Goal: Transaction & Acquisition: Purchase product/service

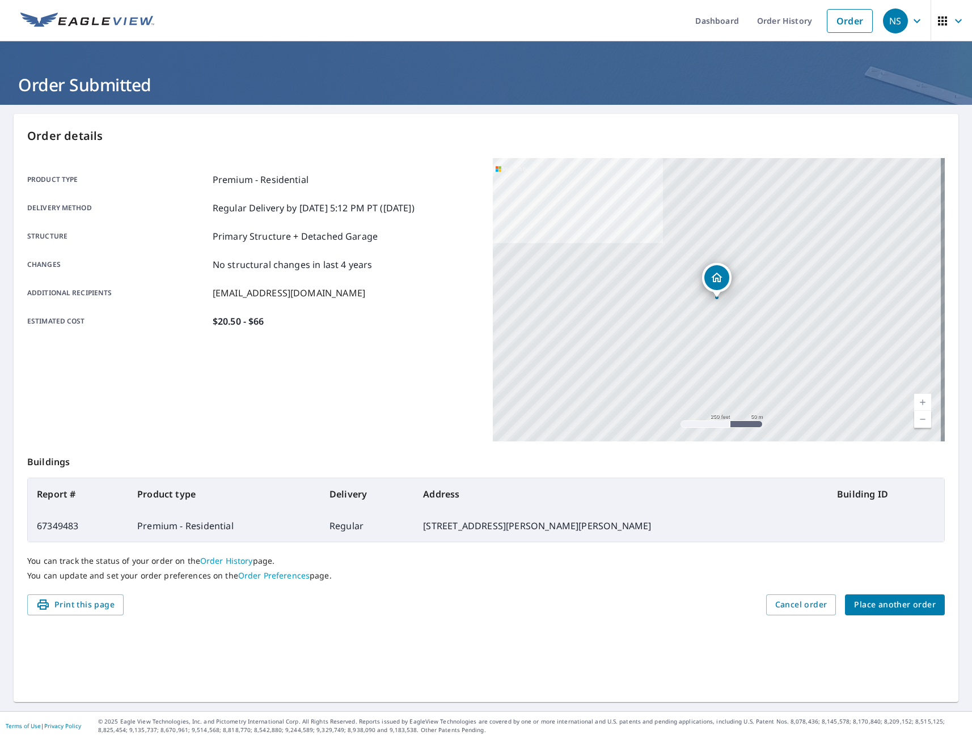
click at [876, 603] on span "Place another order" at bounding box center [895, 605] width 82 height 14
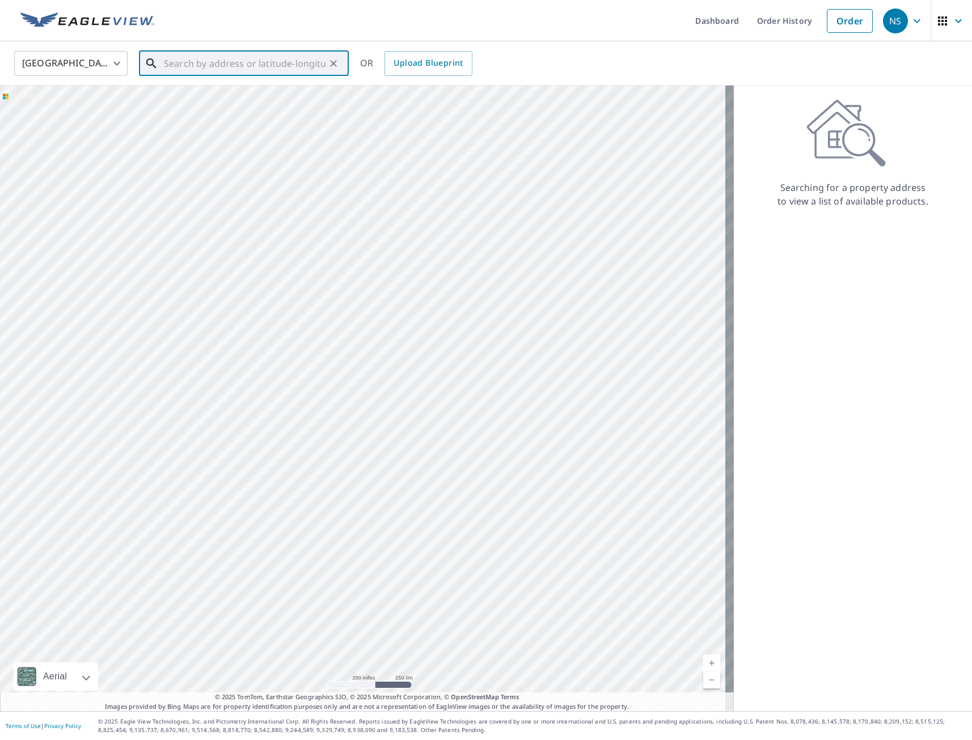
paste input "[STREET_ADDRESS]"
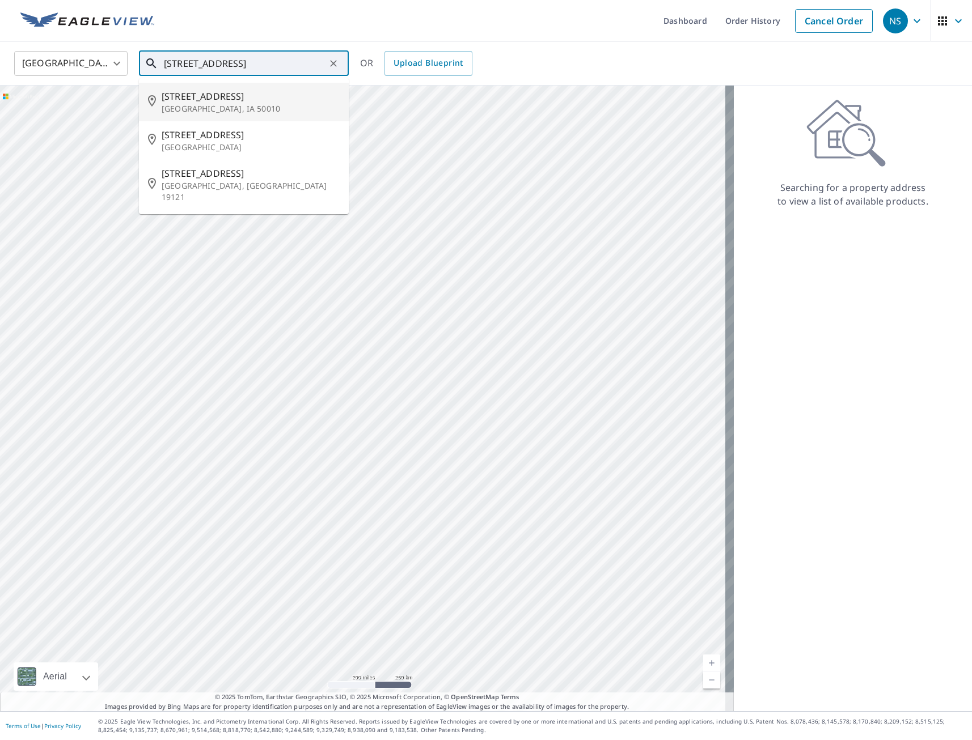
click at [225, 113] on p "[GEOGRAPHIC_DATA], IA 50010" at bounding box center [251, 108] width 178 height 11
type input "[STREET_ADDRESS]"
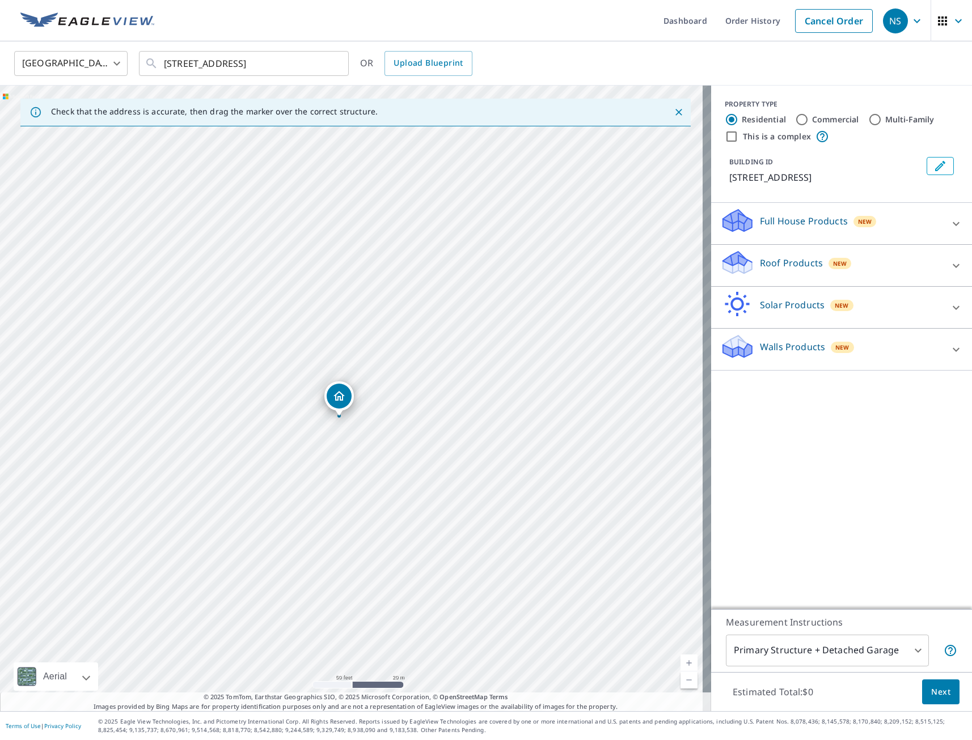
drag, startPoint x: 351, startPoint y: 377, endPoint x: 338, endPoint y: 397, distance: 23.4
click at [795, 223] on p "Full House Products" at bounding box center [804, 221] width 88 height 14
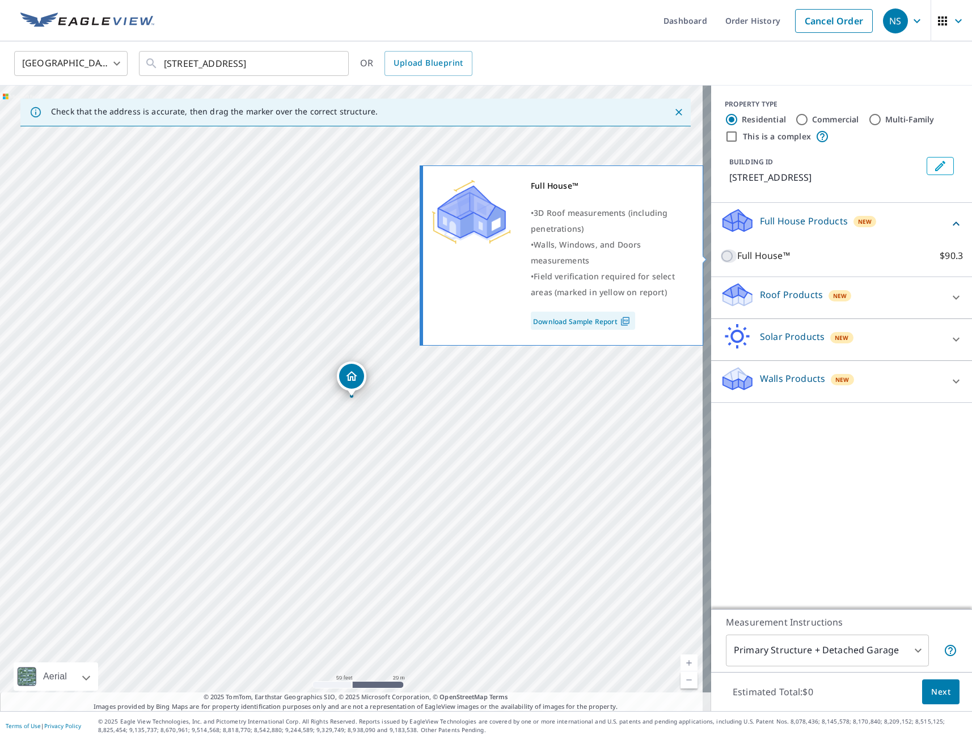
click at [720, 259] on input "Full House™ $90.3" at bounding box center [728, 256] width 17 height 14
checkbox input "true"
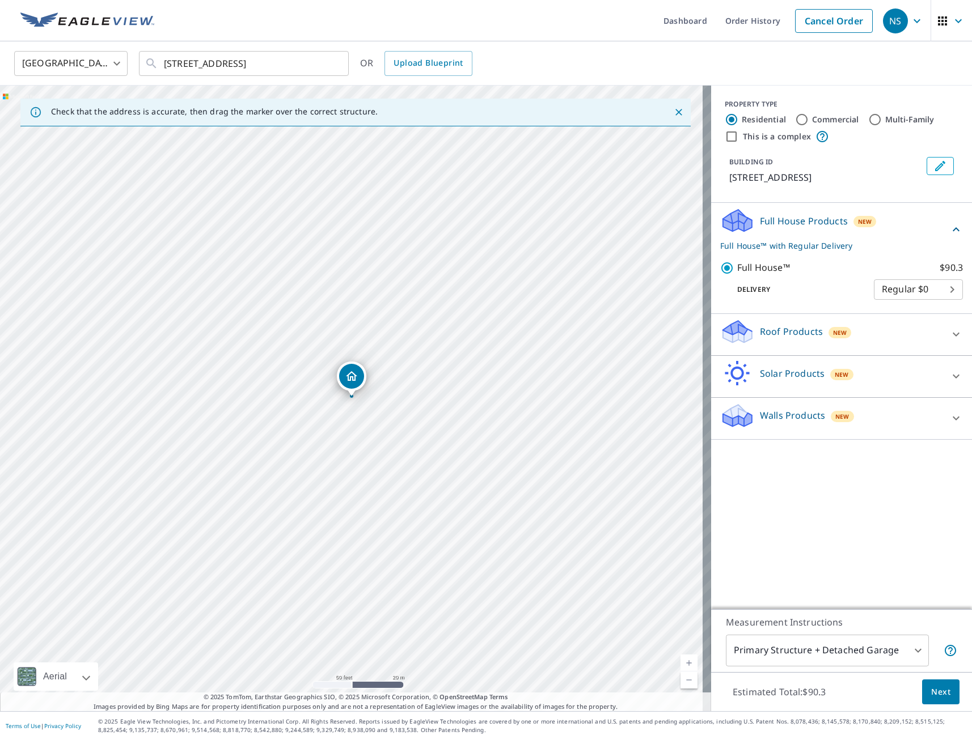
click at [931, 693] on span "Next" at bounding box center [940, 692] width 19 height 14
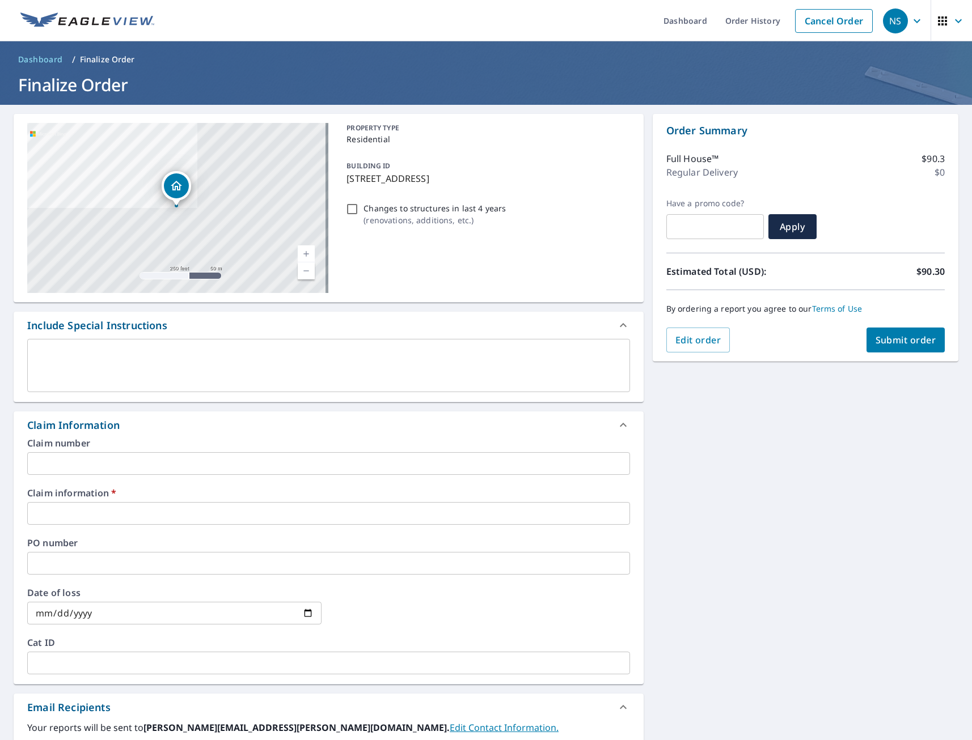
click at [121, 517] on input "text" at bounding box center [328, 513] width 603 height 23
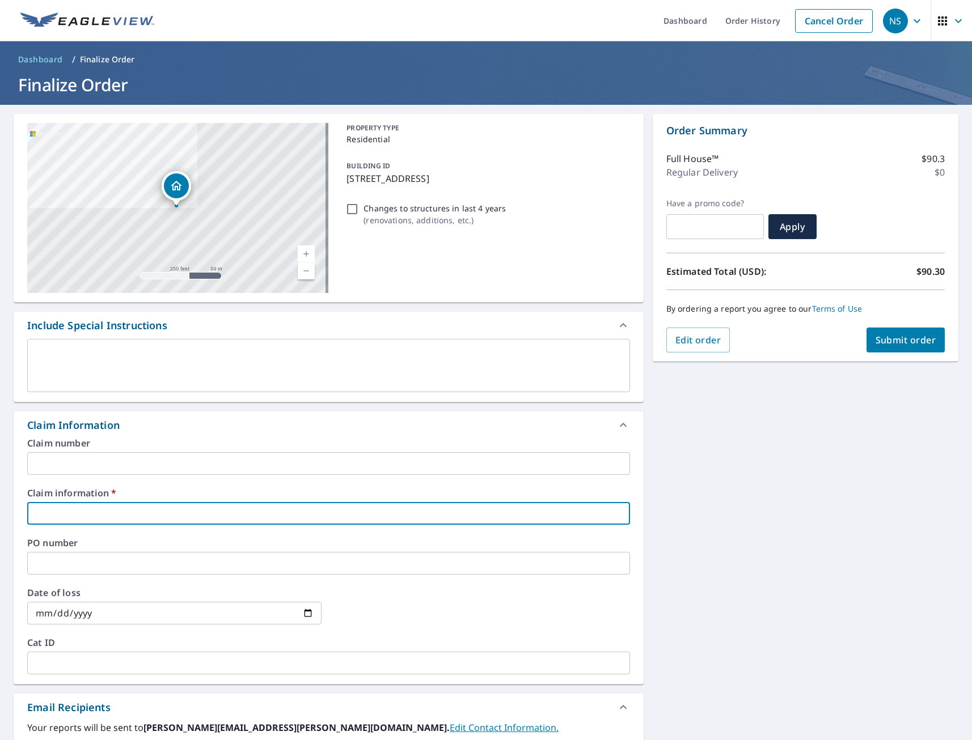
type input "tmj"
checkbox input "true"
click at [760, 602] on div "[STREET_ADDRESS] A standard road map Aerial A detailed look from above Labels L…" at bounding box center [486, 536] width 972 height 863
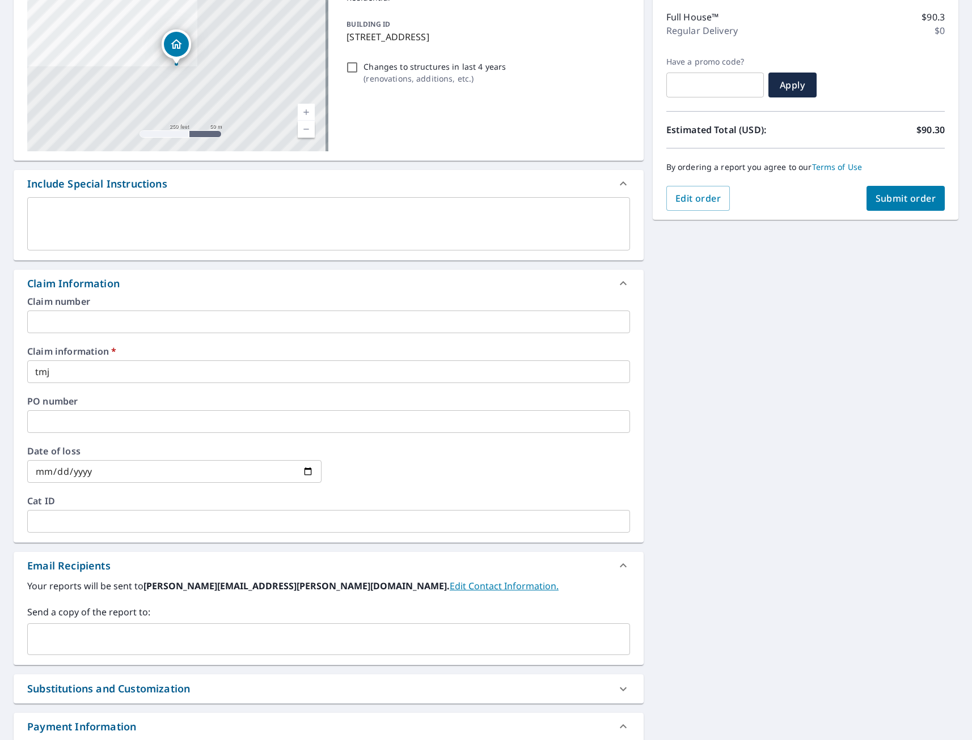
scroll to position [227, 0]
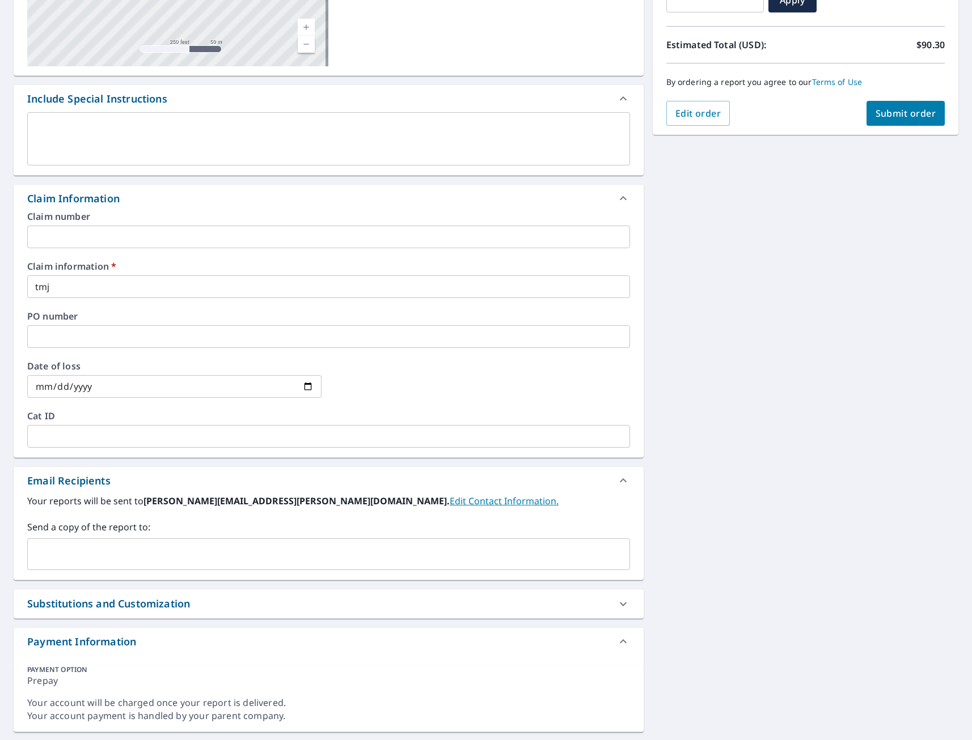
click at [177, 559] on input "text" at bounding box center [319, 555] width 575 height 22
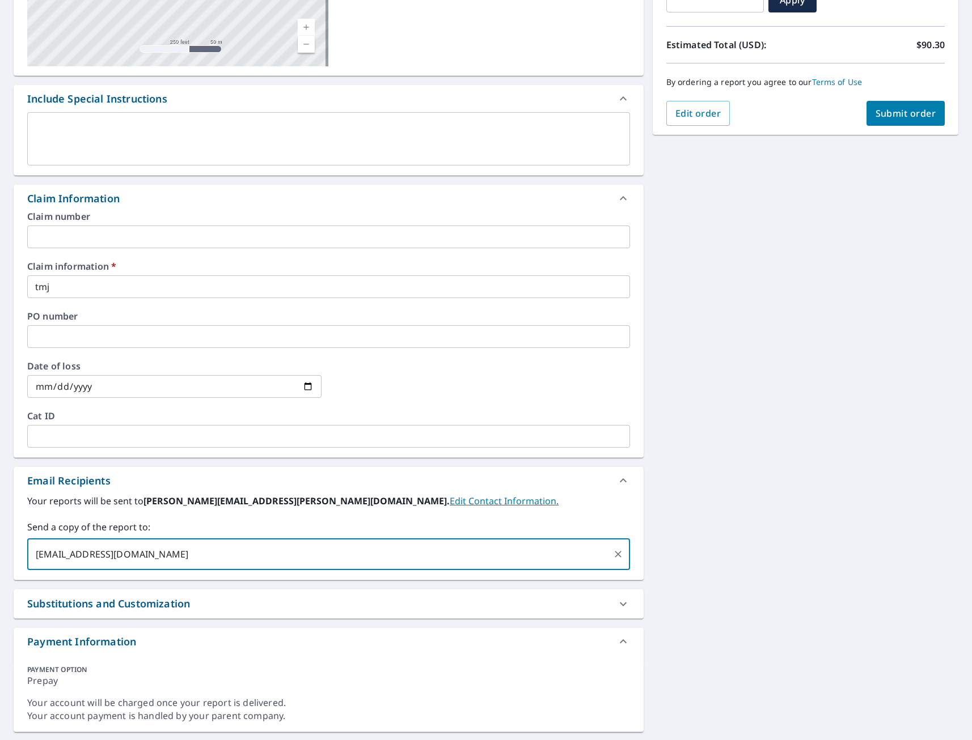
type input "[EMAIL_ADDRESS][DOMAIN_NAME]"
click at [784, 451] on div "[STREET_ADDRESS] A standard road map Aerial A detailed look from above Labels L…" at bounding box center [486, 309] width 972 height 863
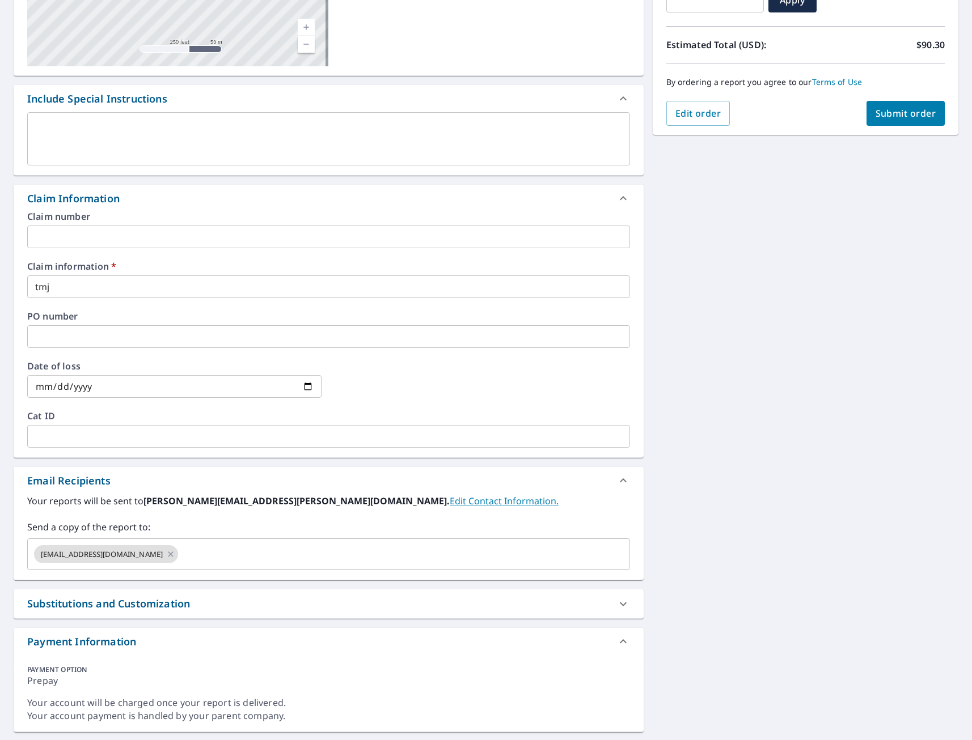
click at [883, 119] on span "Submit order" at bounding box center [905, 113] width 61 height 12
checkbox input "true"
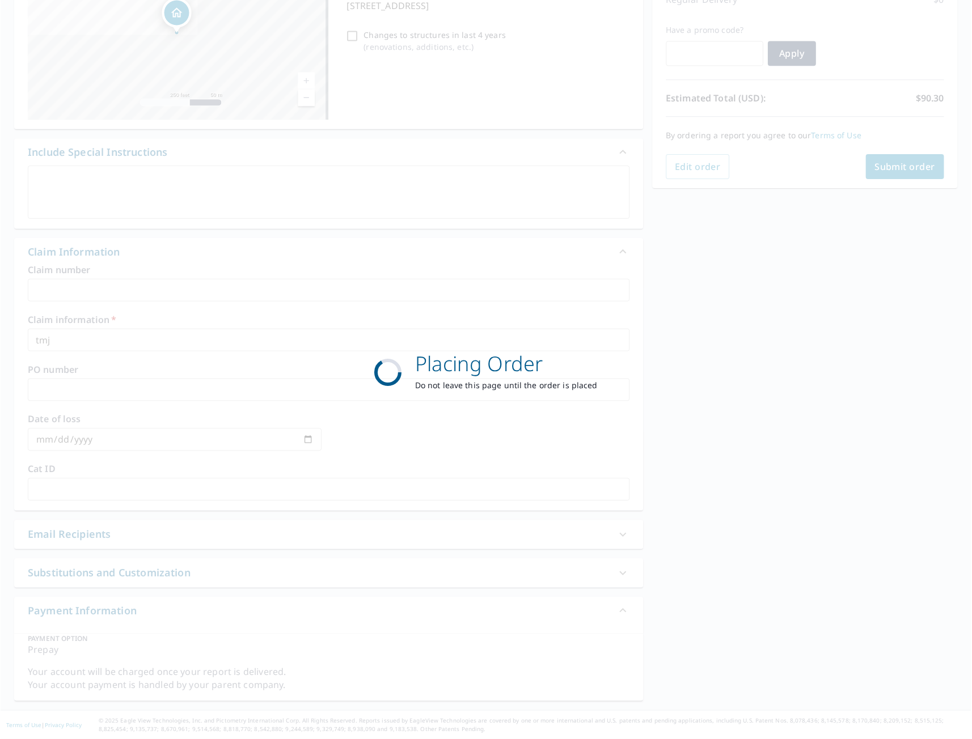
scroll to position [173, 0]
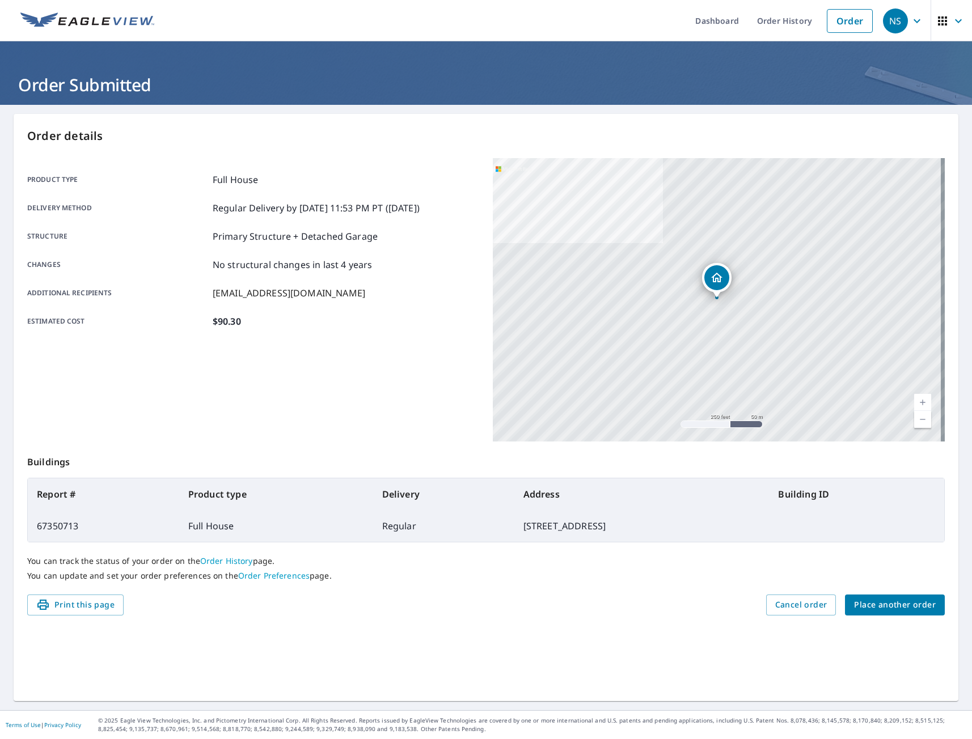
click at [889, 610] on span "Place another order" at bounding box center [895, 605] width 82 height 14
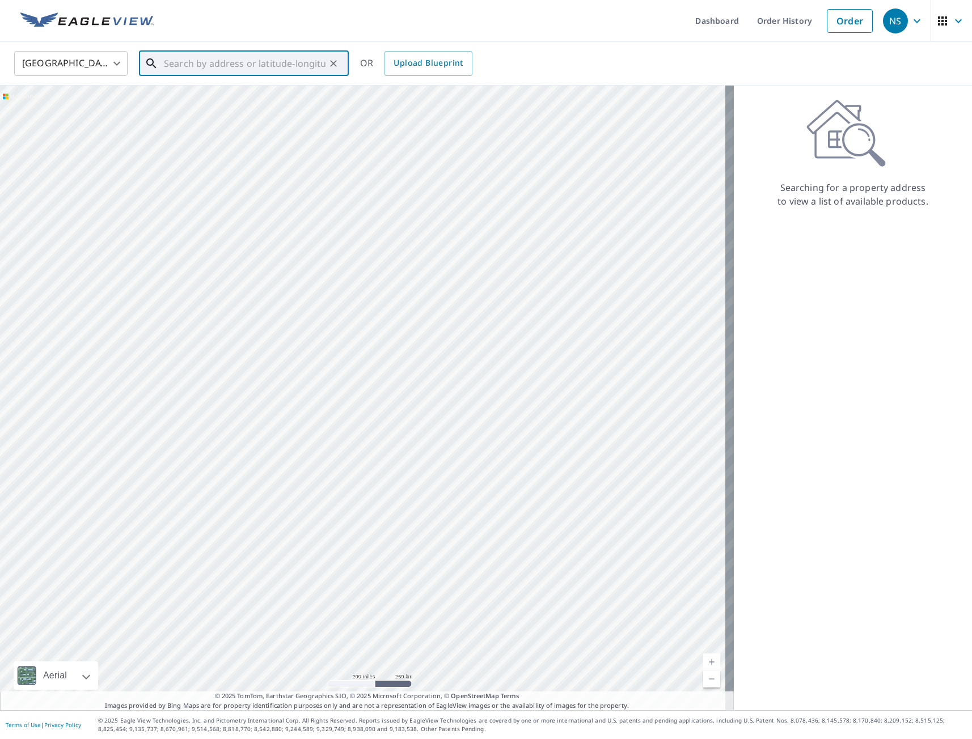
paste input "[STREET_ADDRESS]"
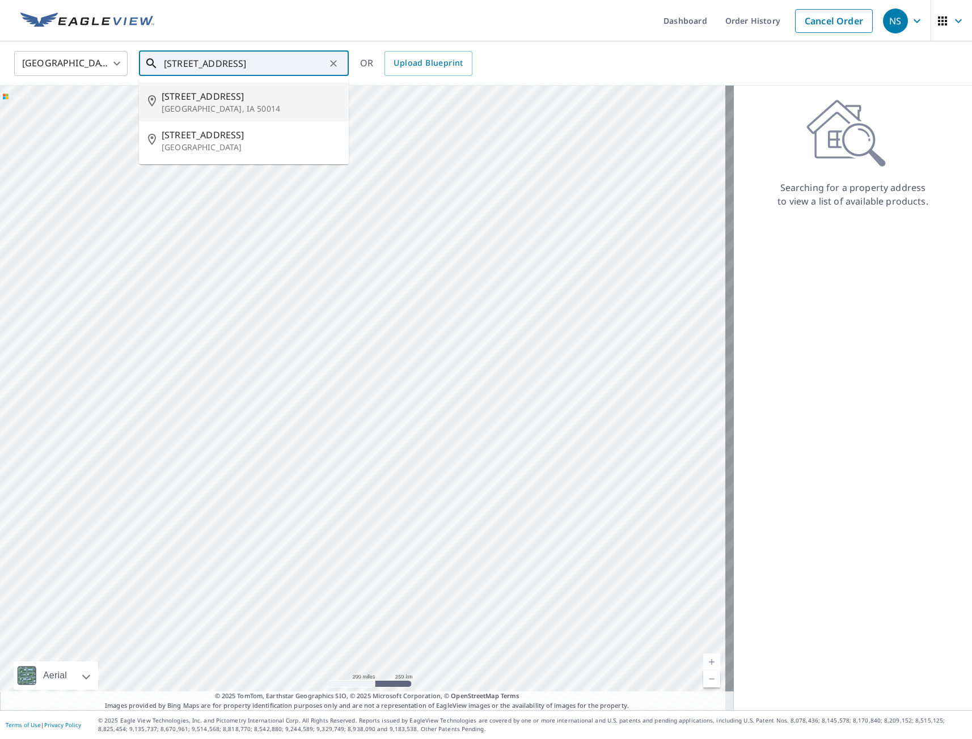
click at [206, 104] on p "[GEOGRAPHIC_DATA], IA 50014" at bounding box center [251, 108] width 178 height 11
type input "[STREET_ADDRESS]"
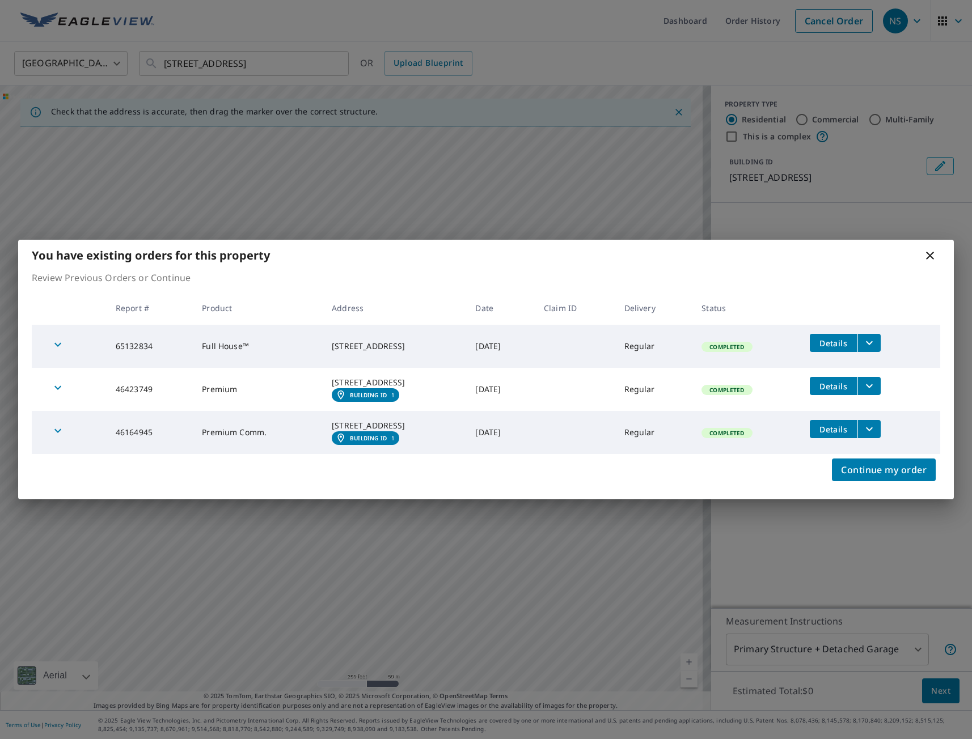
click at [934, 249] on icon at bounding box center [930, 256] width 14 height 14
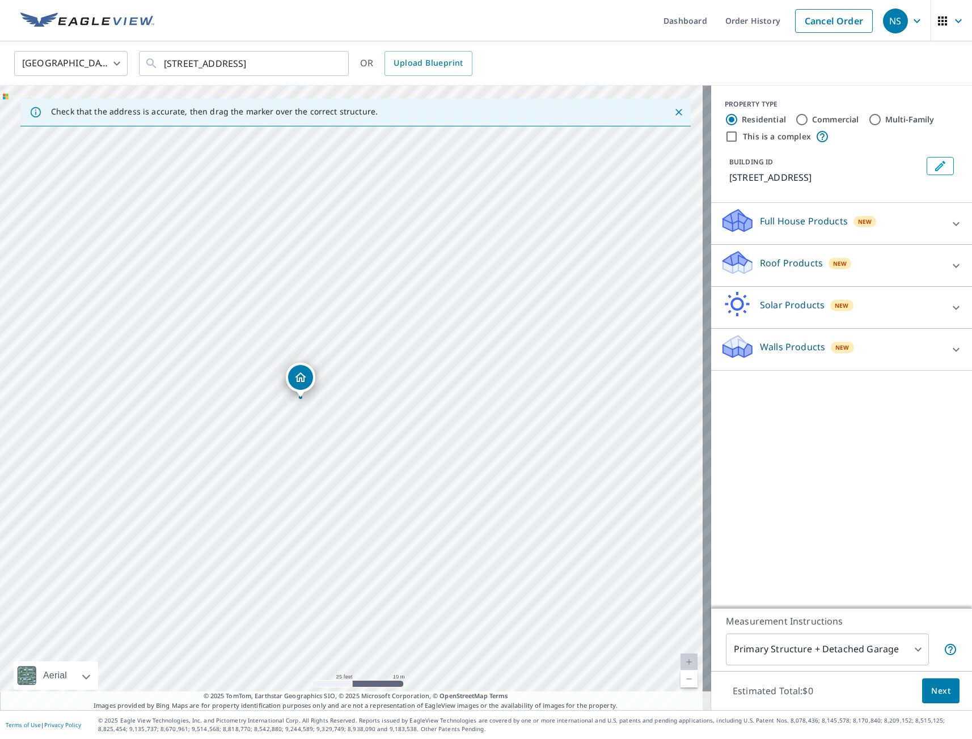
click at [770, 221] on p "Full House Products" at bounding box center [804, 221] width 88 height 14
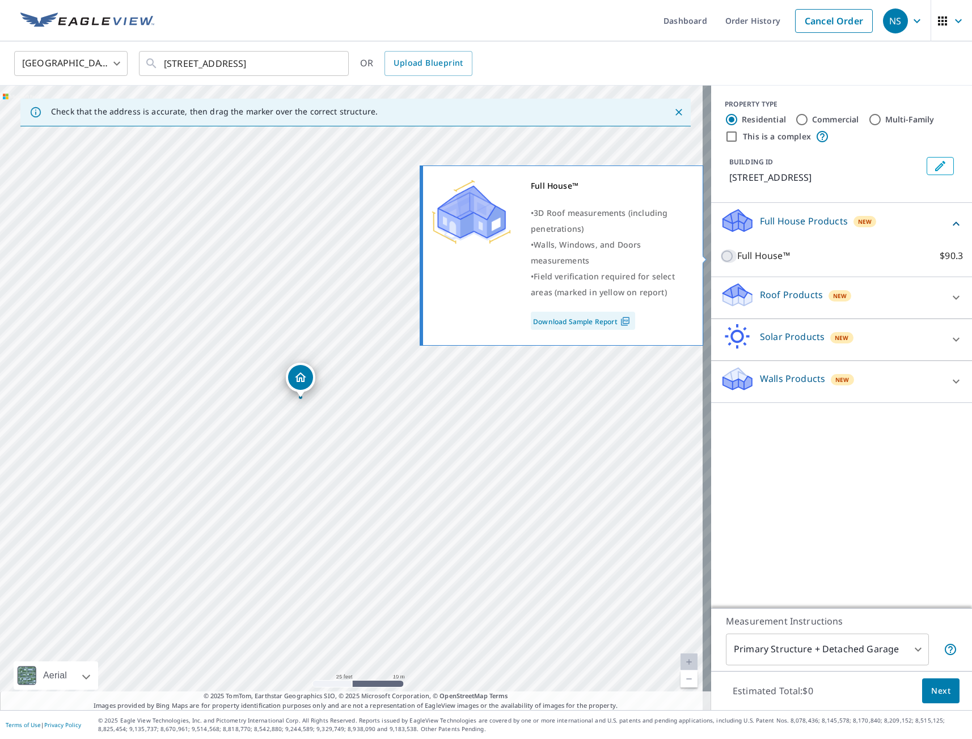
click at [720, 256] on input "Full House™ $90.3" at bounding box center [728, 256] width 17 height 14
checkbox input "true"
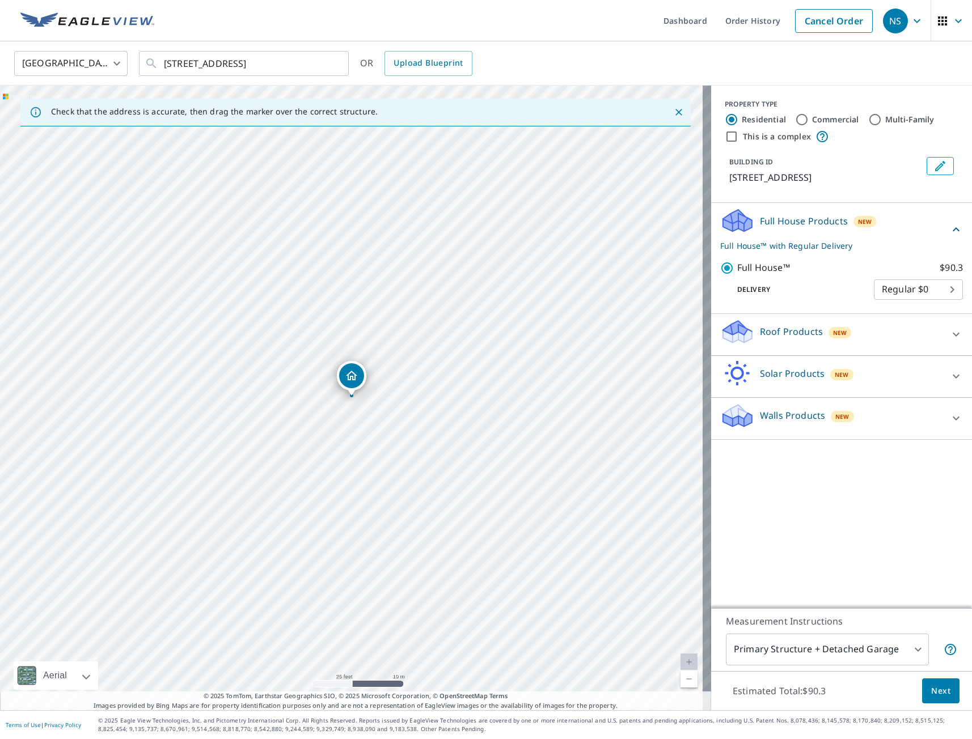
click at [931, 686] on span "Next" at bounding box center [940, 691] width 19 height 14
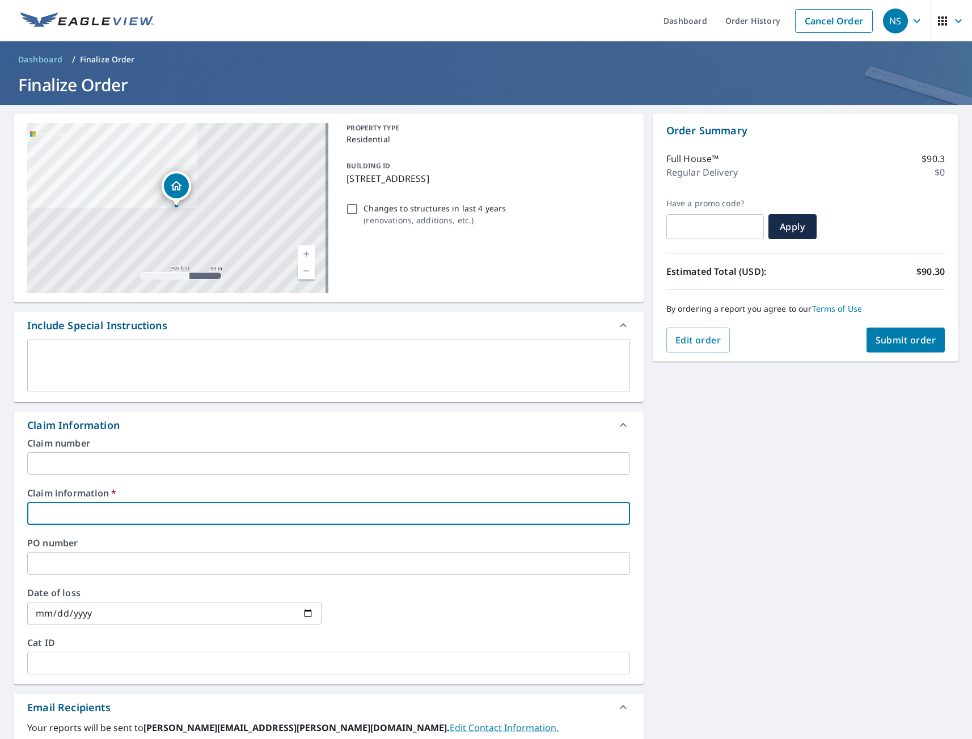
click at [77, 513] on input "text" at bounding box center [328, 513] width 603 height 23
type input "tmj"
checkbox input "true"
click at [714, 525] on div "[STREET_ADDRESS] A standard road map Aerial A detailed look from above Labels L…" at bounding box center [486, 536] width 972 height 863
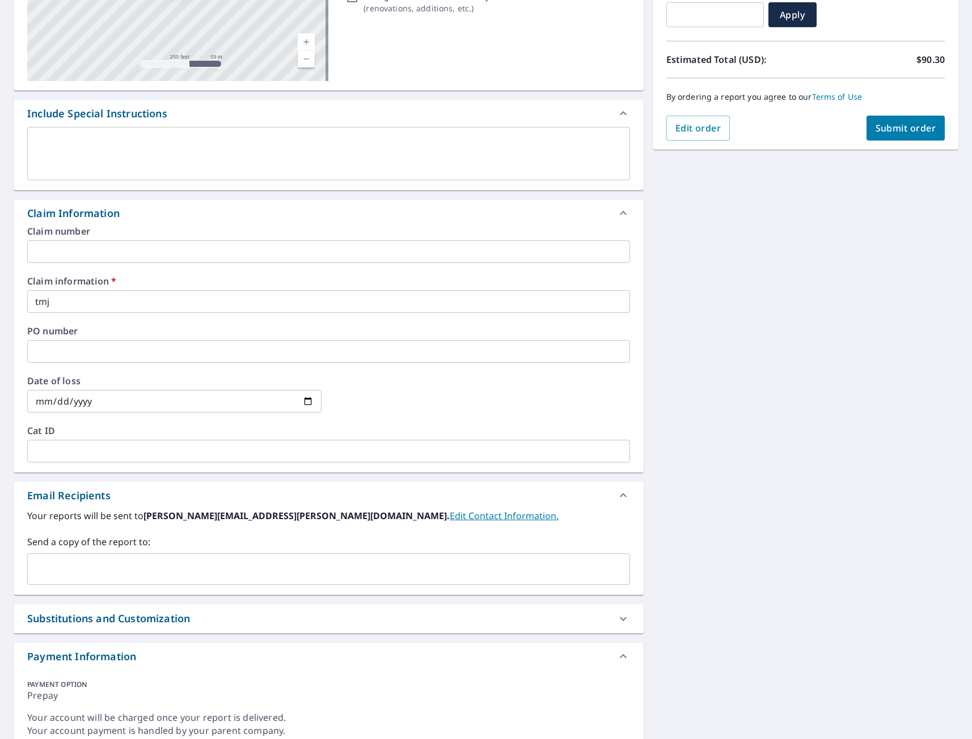
scroll to position [258, 0]
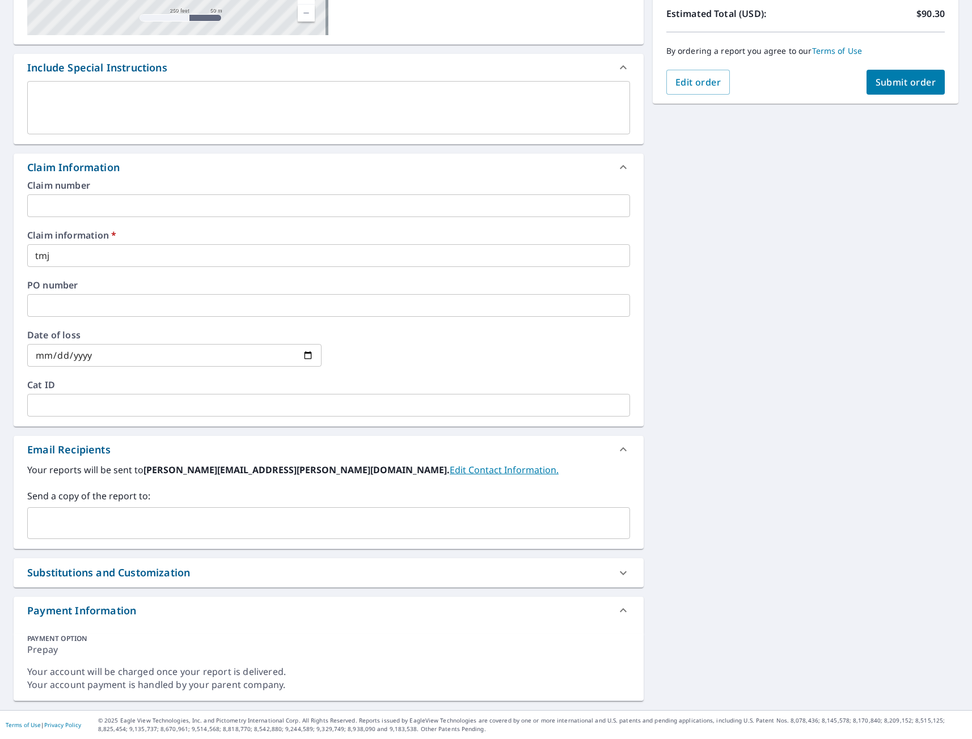
click at [92, 526] on input "text" at bounding box center [319, 523] width 575 height 22
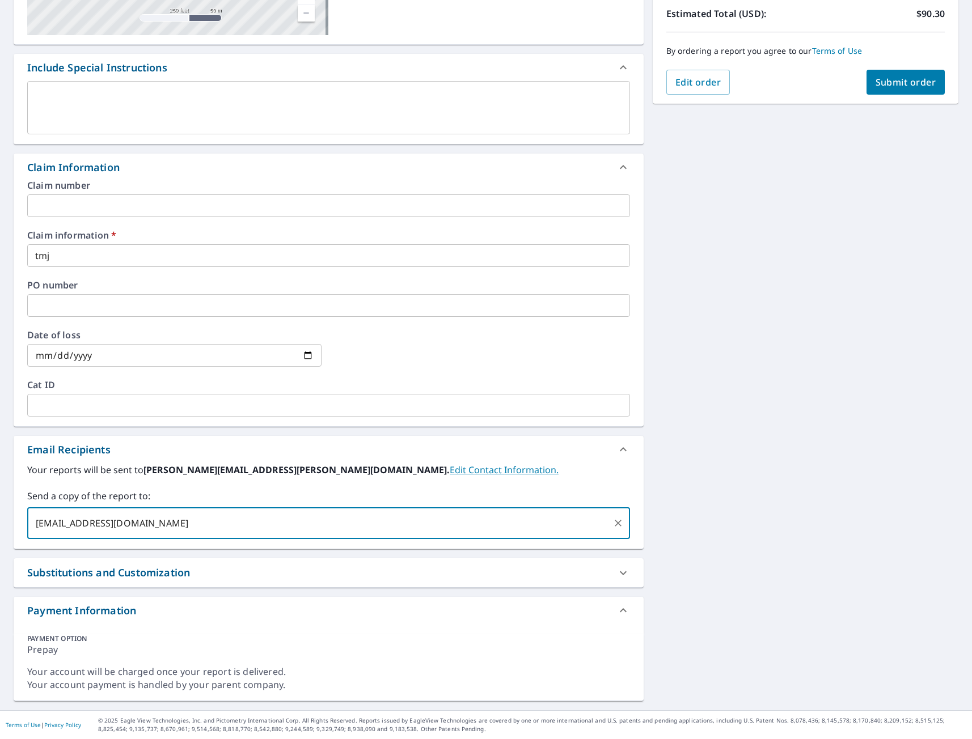
type input "[EMAIL_ADDRESS][DOMAIN_NAME]"
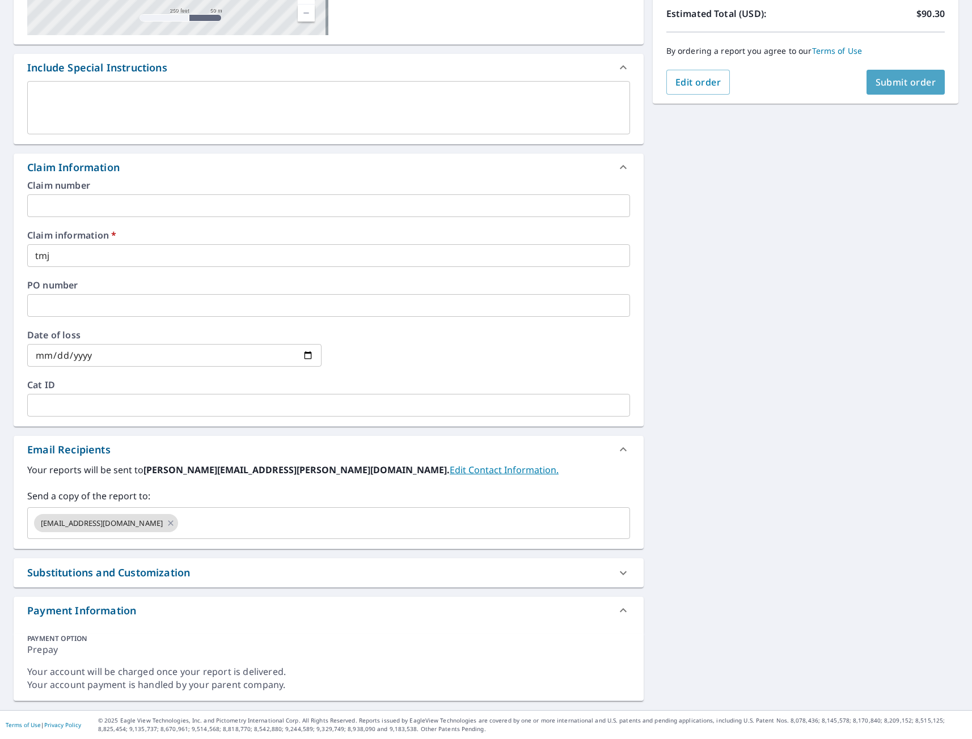
click at [894, 84] on span "Submit order" at bounding box center [905, 82] width 61 height 12
checkbox input "true"
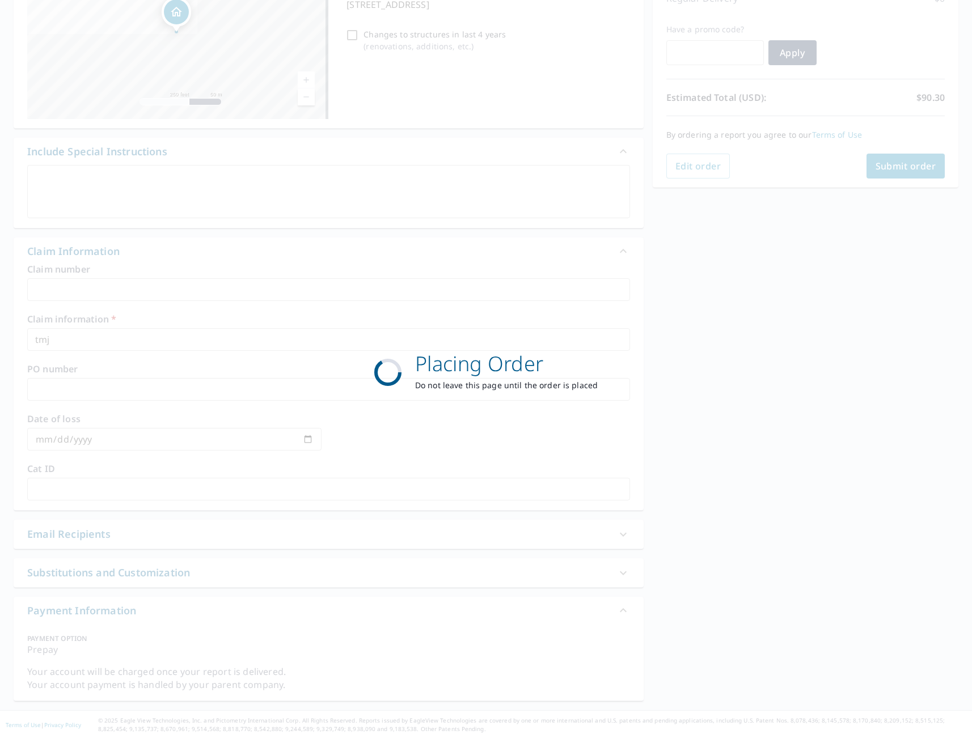
scroll to position [174, 0]
